Goal: Transaction & Acquisition: Book appointment/travel/reservation

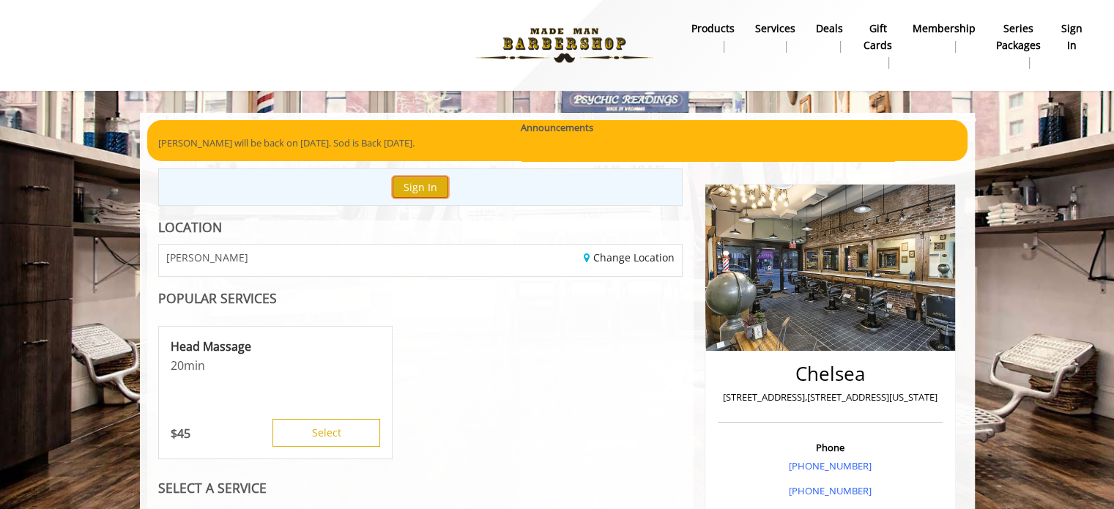
click at [426, 183] on button "Sign In" at bounding box center [421, 187] width 56 height 21
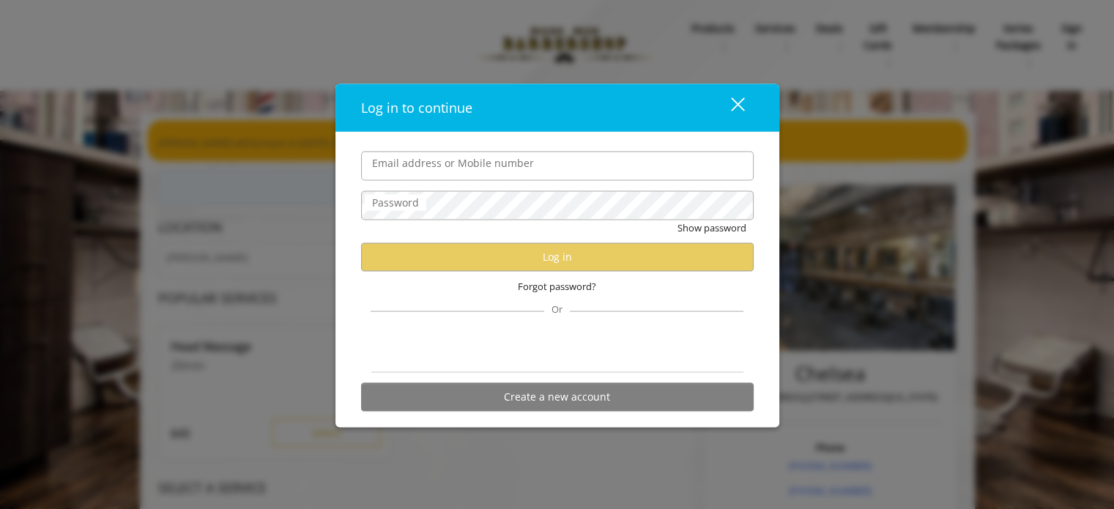
type input "**********"
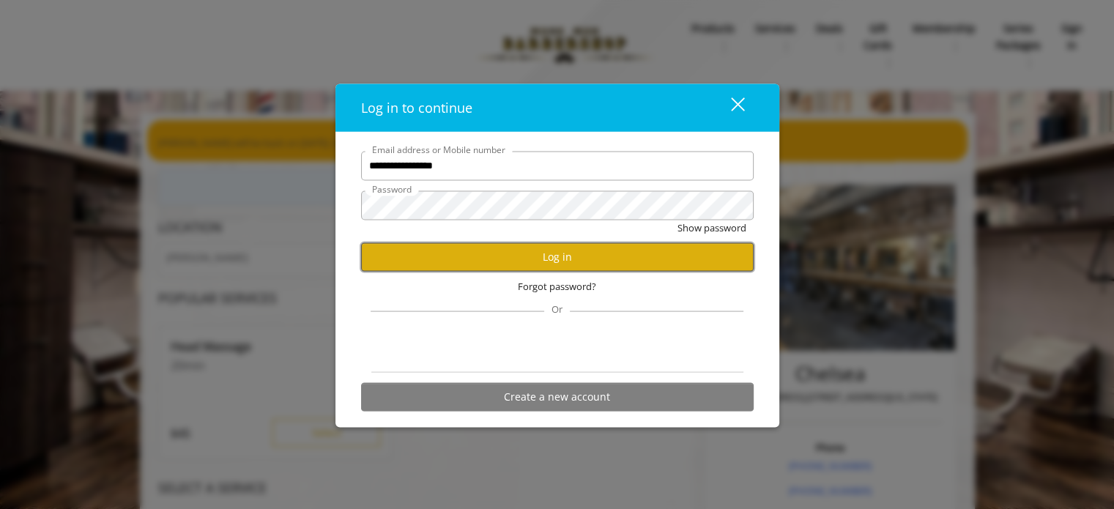
click at [623, 262] on button "Log in" at bounding box center [557, 256] width 393 height 29
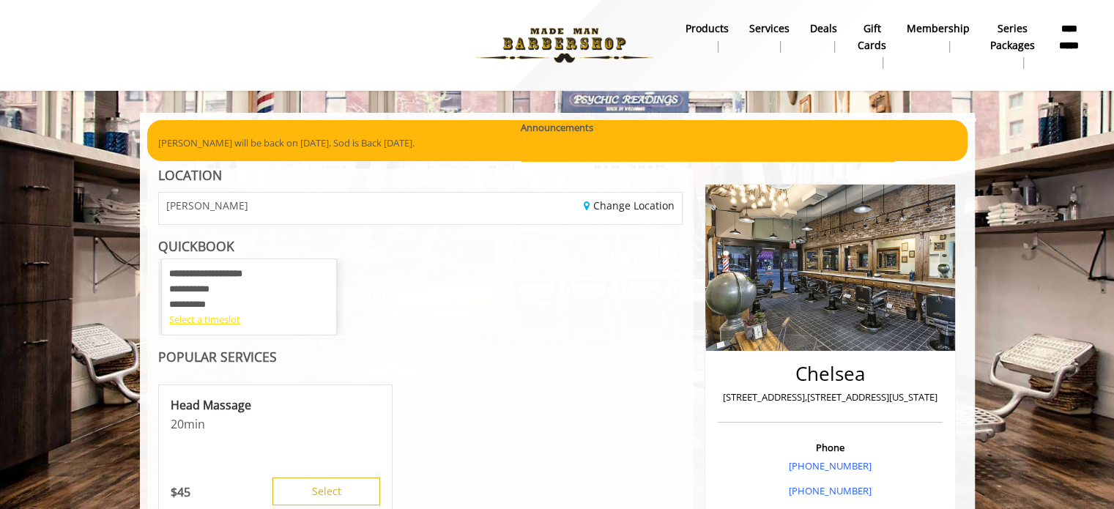
click at [195, 322] on div "Select a timeslot" at bounding box center [249, 319] width 160 height 15
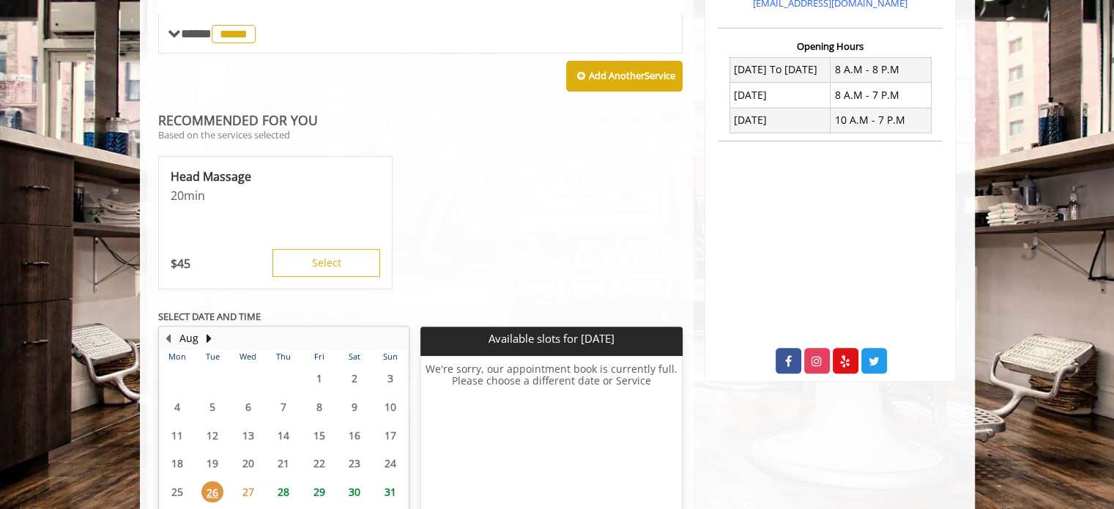
scroll to position [568, 0]
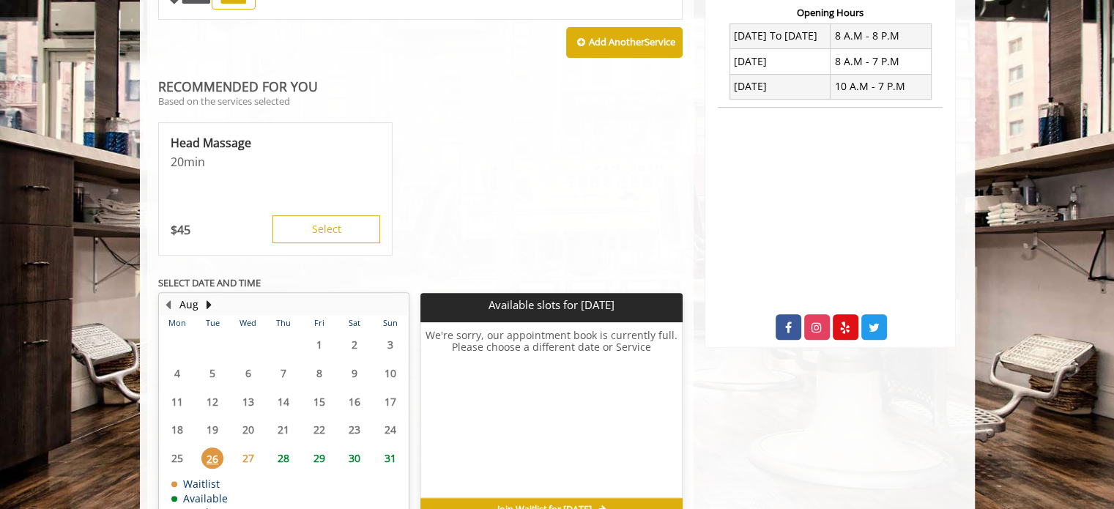
click at [317, 448] on span "29" at bounding box center [319, 458] width 22 height 21
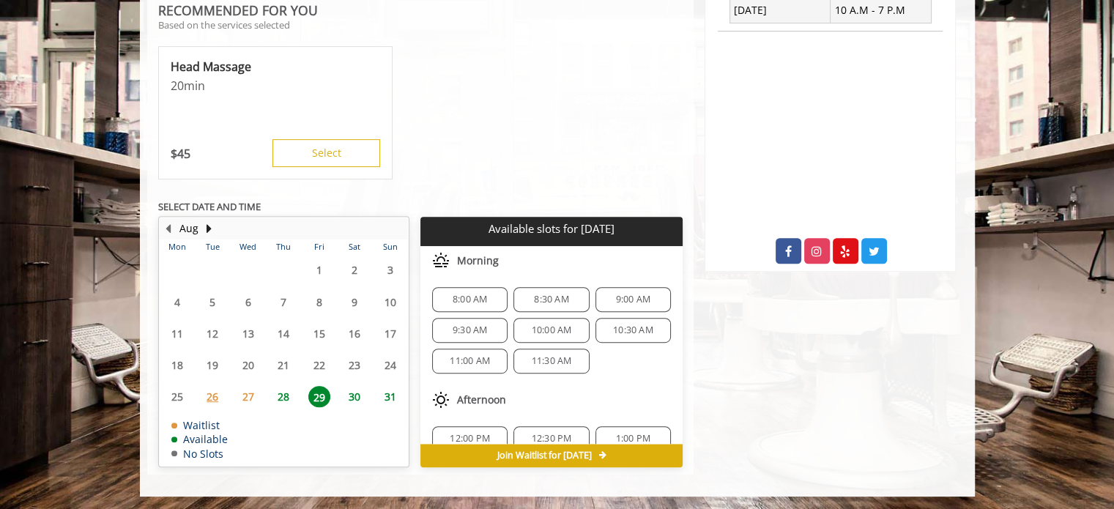
scroll to position [73, 0]
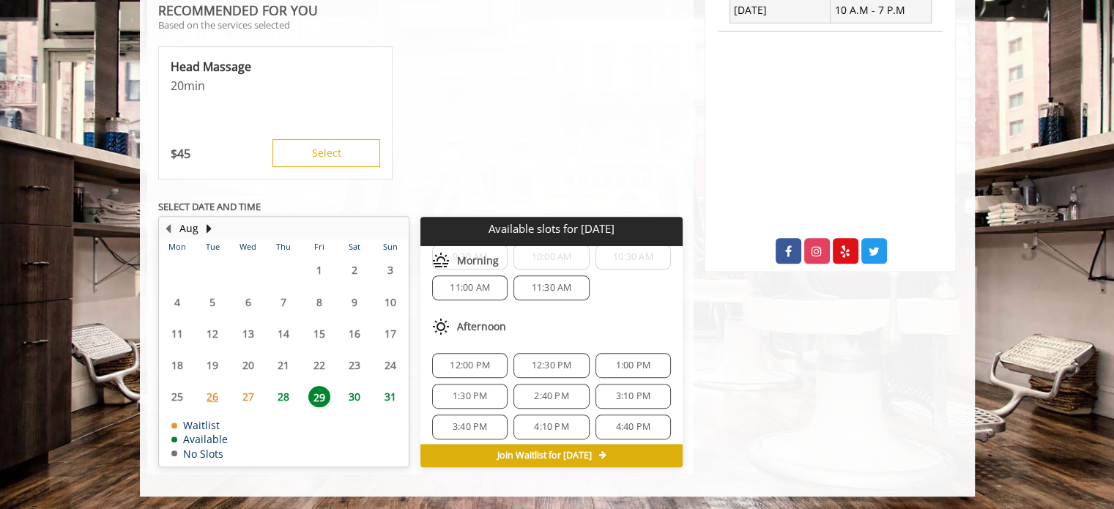
click at [557, 363] on span "12:30 PM" at bounding box center [552, 366] width 40 height 12
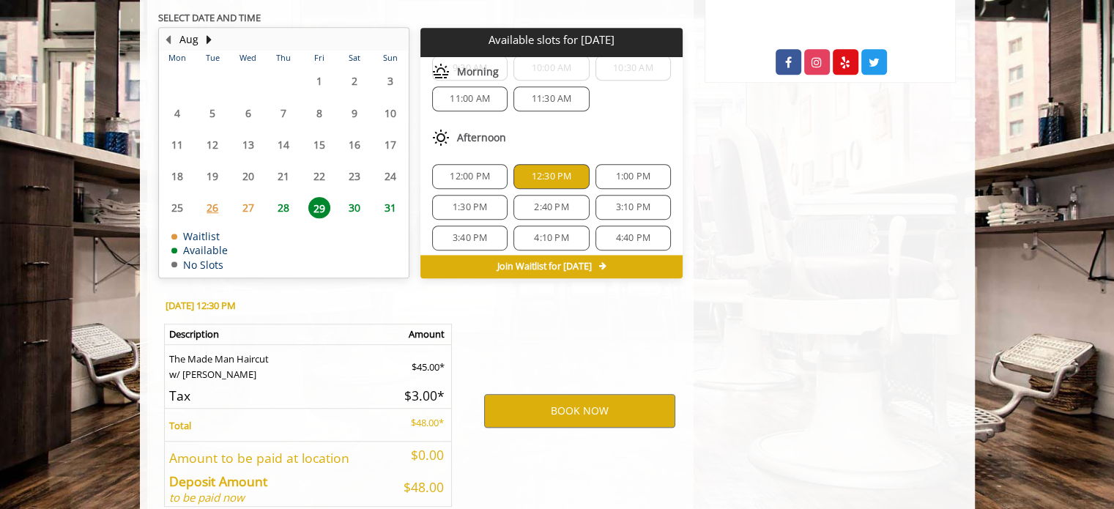
scroll to position [908, 0]
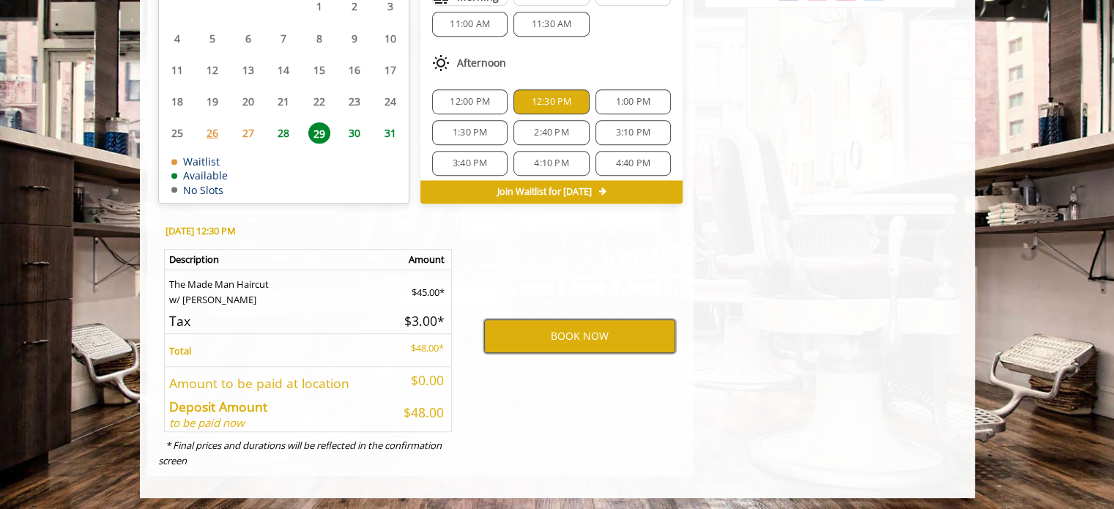
click at [571, 327] on button "BOOK NOW" at bounding box center [579, 336] width 191 height 34
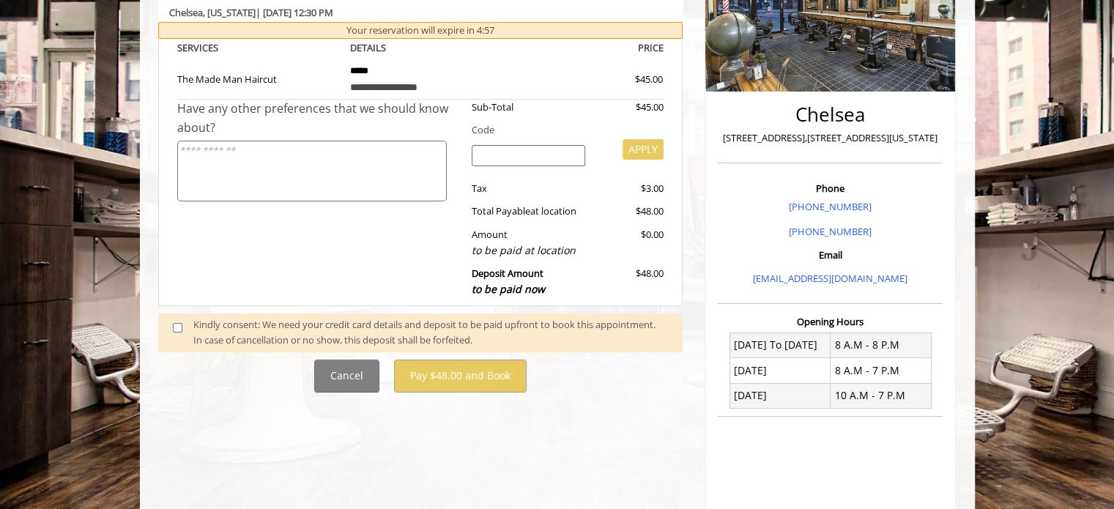
scroll to position [293, 0]
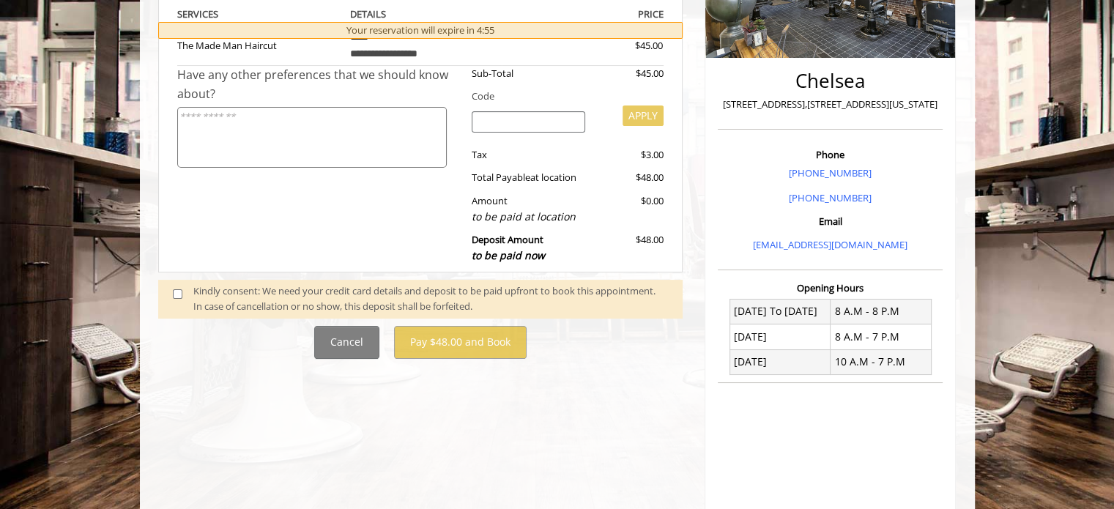
click at [170, 297] on span at bounding box center [183, 298] width 43 height 31
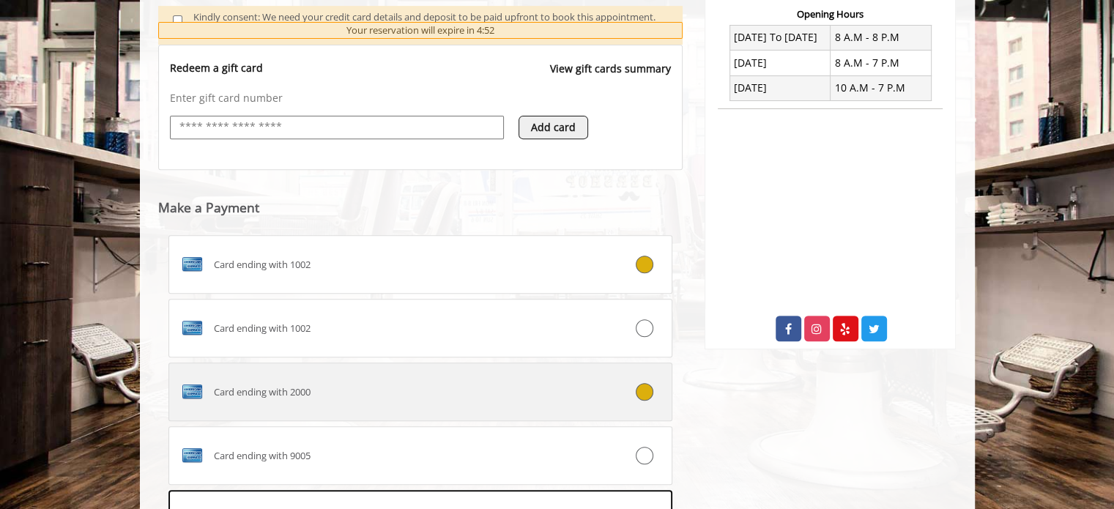
click at [628, 398] on div at bounding box center [630, 392] width 84 height 18
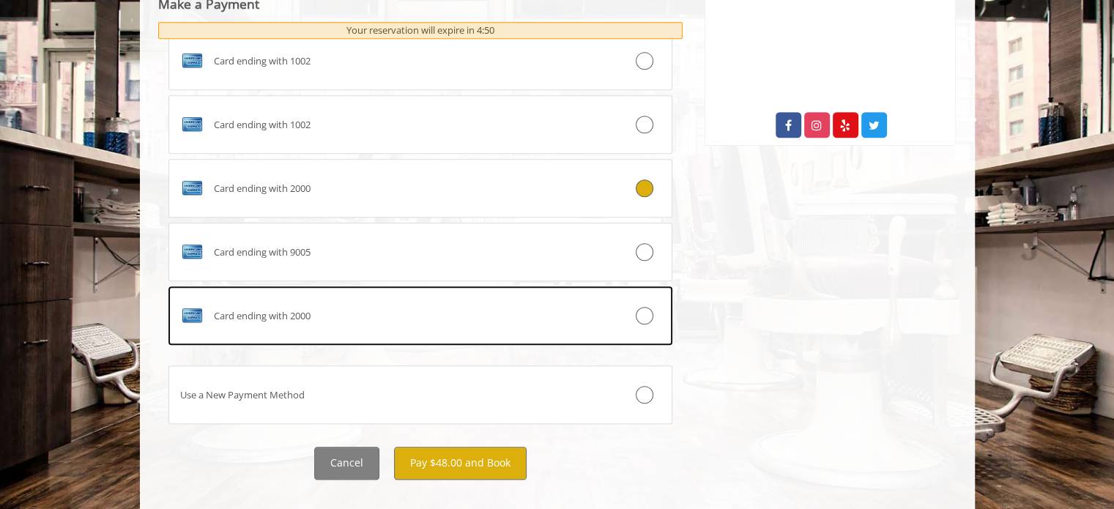
scroll to position [787, 0]
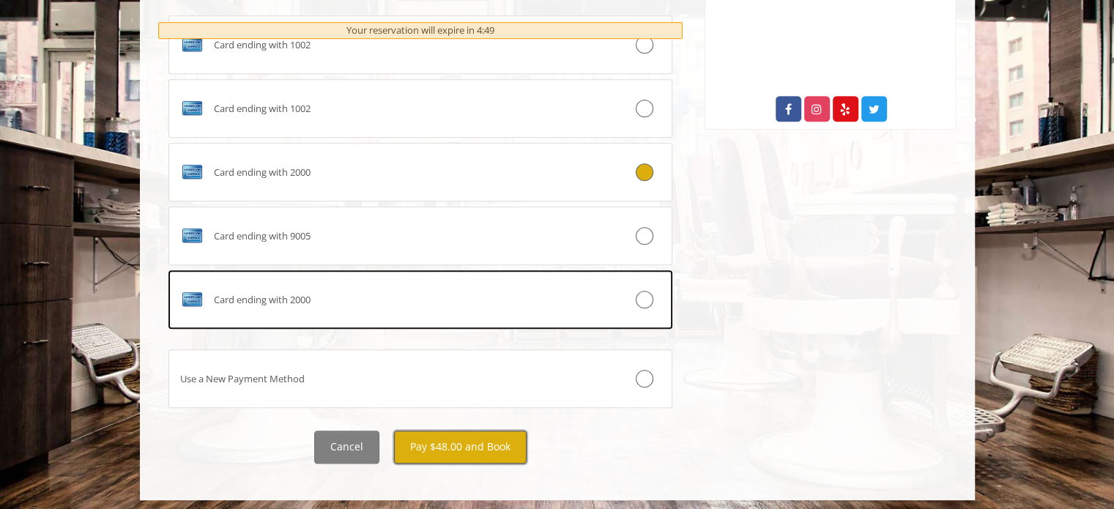
click at [448, 448] on button "Pay $48.00 and Book" at bounding box center [460, 447] width 133 height 33
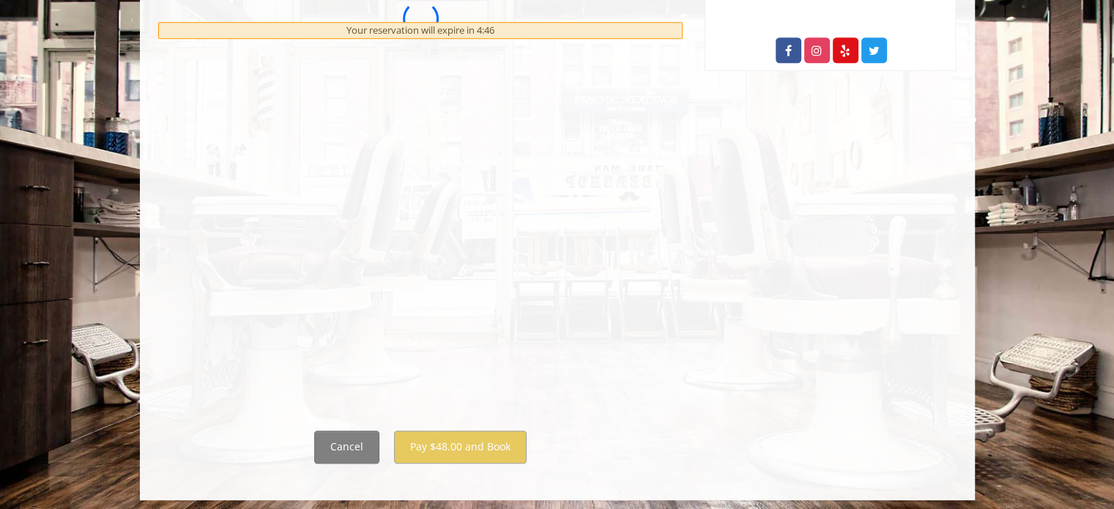
scroll to position [0, 0]
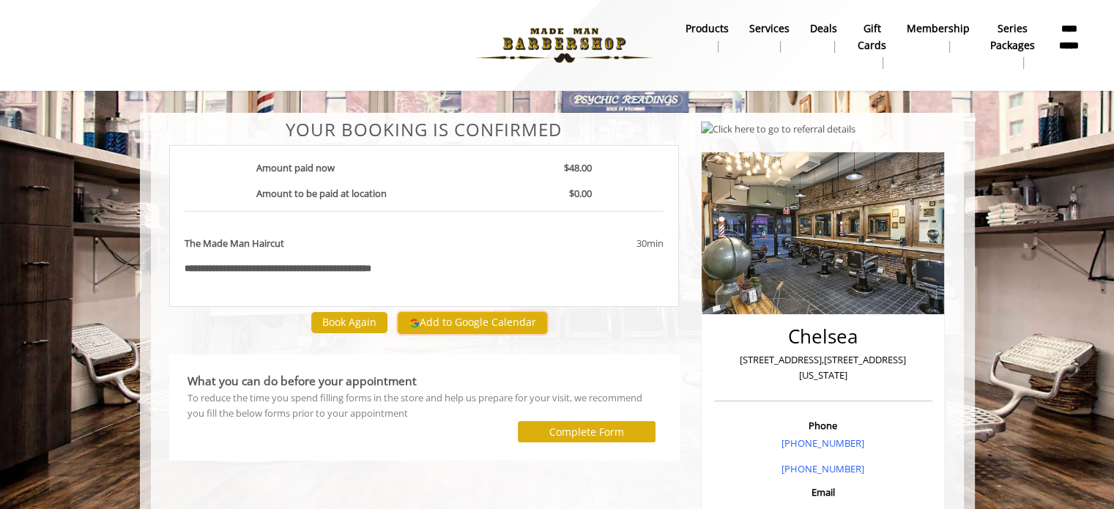
click at [437, 322] on button "Add to Google Calendar" at bounding box center [472, 323] width 149 height 22
